Goal: Navigation & Orientation: Find specific page/section

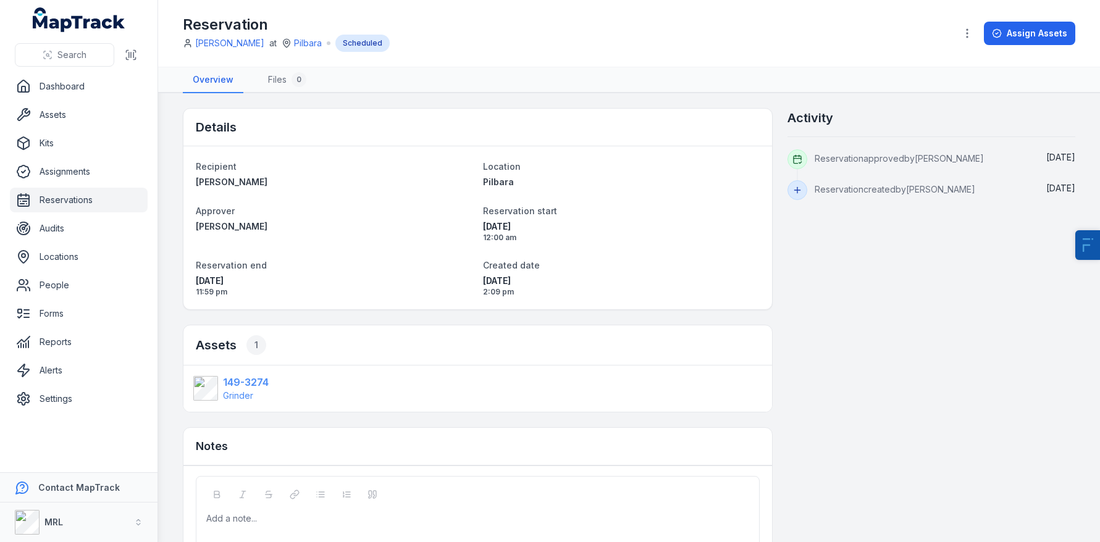
click at [244, 381] on strong "149-3274" at bounding box center [246, 382] width 46 height 15
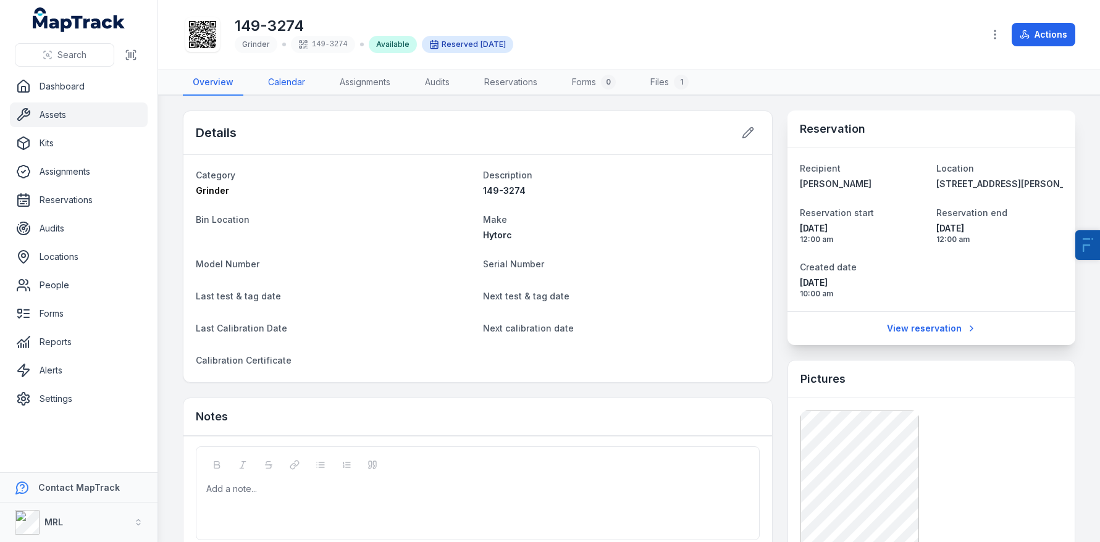
click at [279, 81] on link "Calendar" at bounding box center [286, 83] width 57 height 26
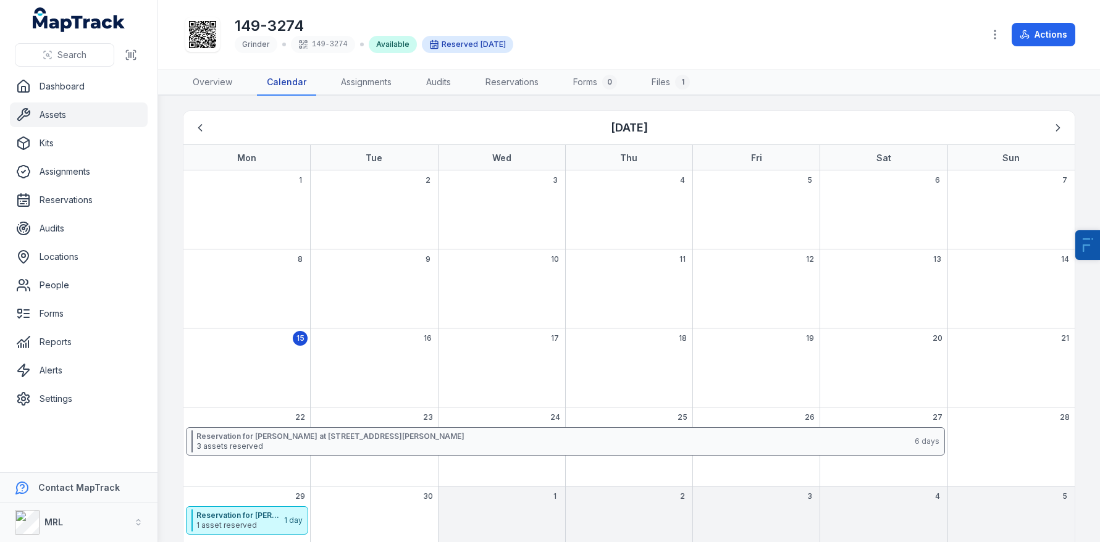
scroll to position [39, 0]
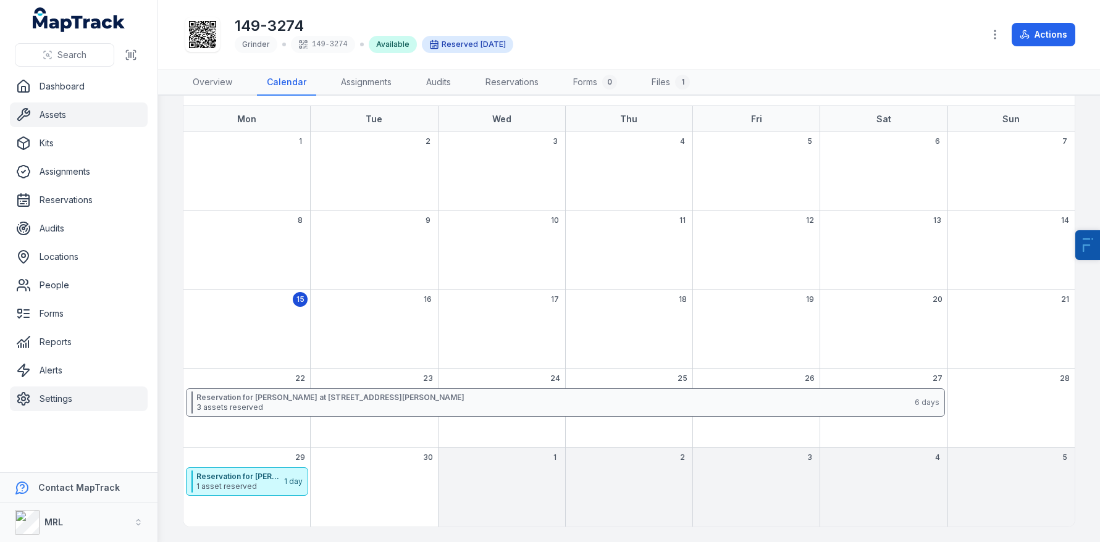
click at [32, 393] on link "Settings" at bounding box center [79, 399] width 138 height 25
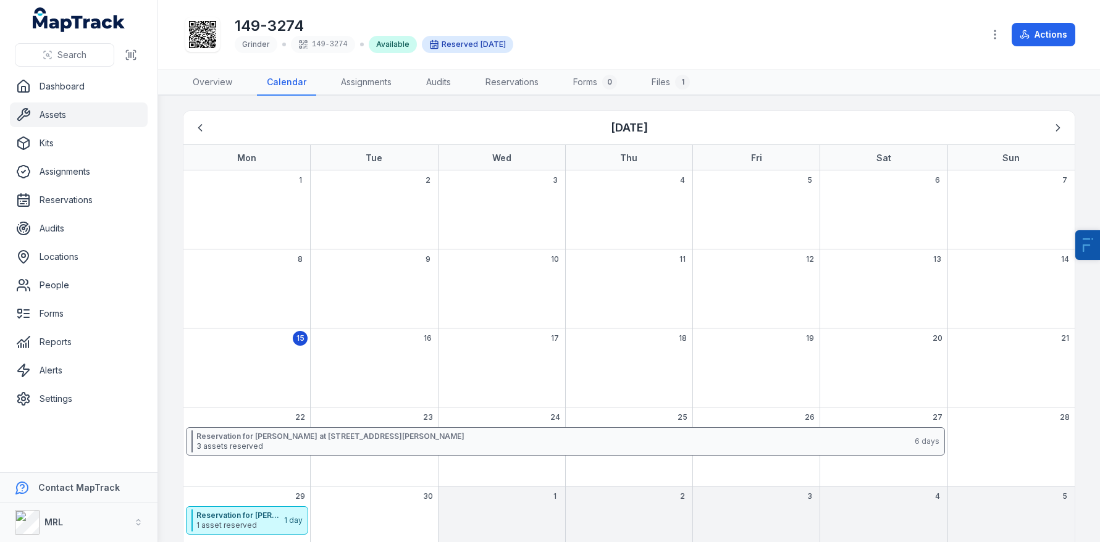
click at [80, 114] on link "Assets" at bounding box center [79, 115] width 138 height 25
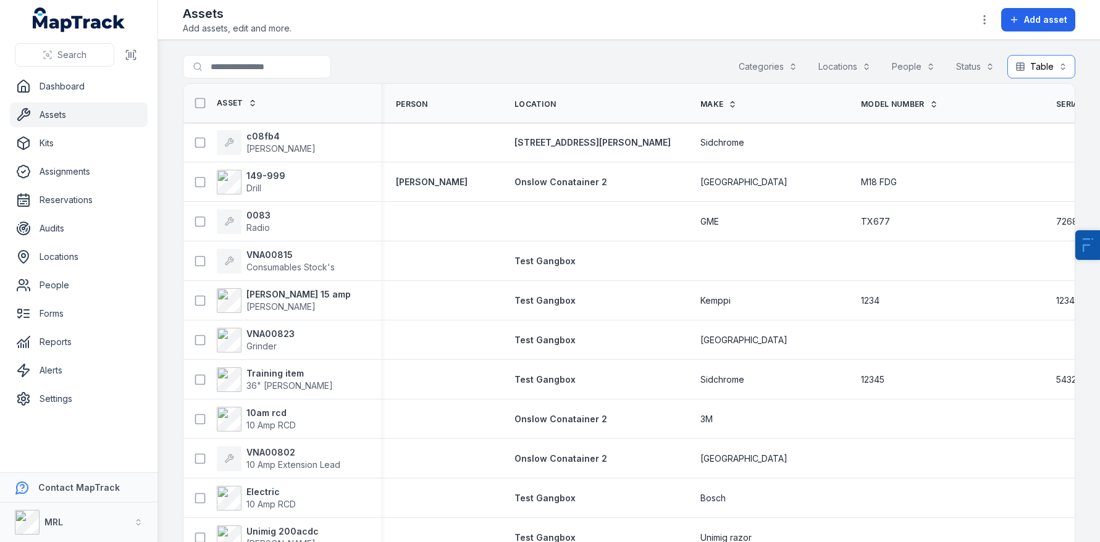
click at [1048, 68] on button "Table *****" at bounding box center [1041, 66] width 68 height 23
click at [1032, 173] on span "Calendar" at bounding box center [1040, 168] width 37 height 12
